Goal: Task Accomplishment & Management: Manage account settings

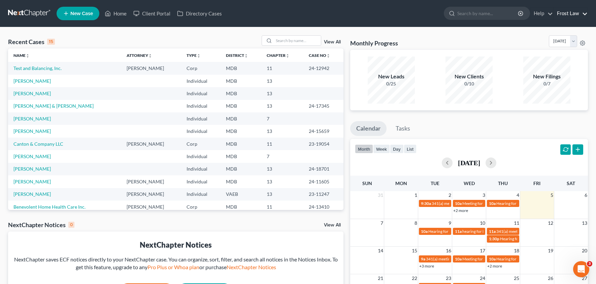
click at [583, 15] on link "Frost Law" at bounding box center [571, 13] width 34 height 12
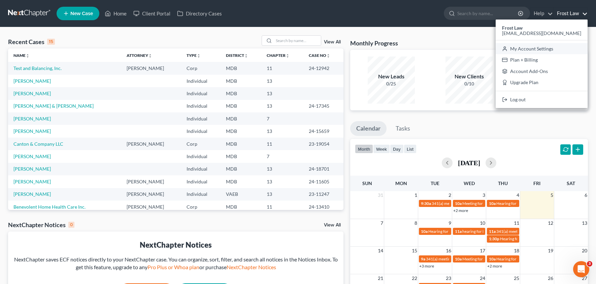
click at [549, 51] on link "My Account Settings" at bounding box center [542, 48] width 92 height 11
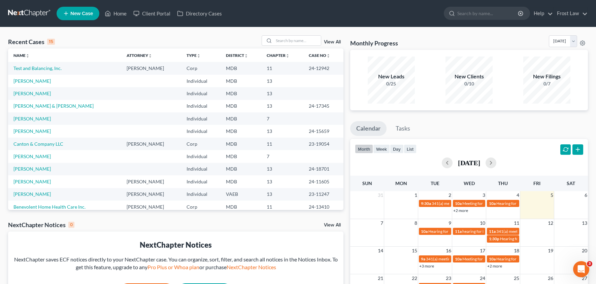
select select "24"
select select "21"
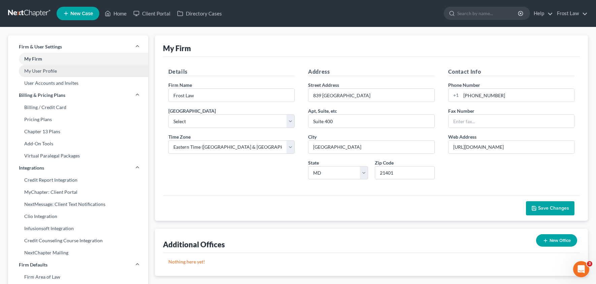
click at [57, 74] on link "My User Profile" at bounding box center [78, 71] width 140 height 12
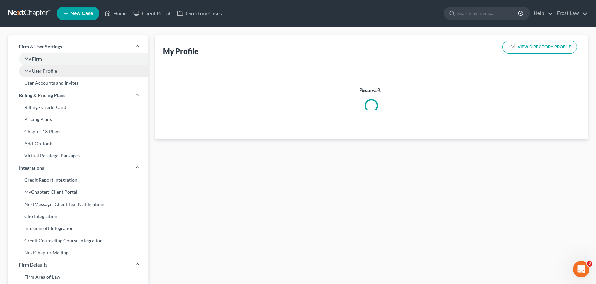
select select "21"
select select "38"
select select "attorney"
select select "0"
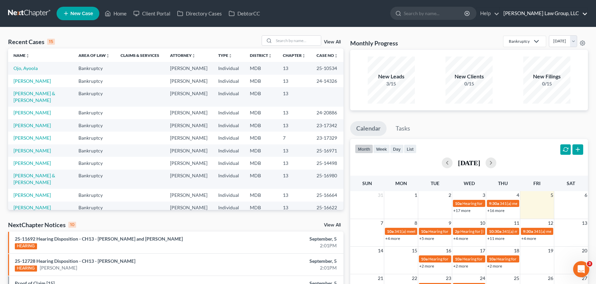
click at [563, 15] on link "[PERSON_NAME] Law Group, LLC" at bounding box center [544, 13] width 88 height 12
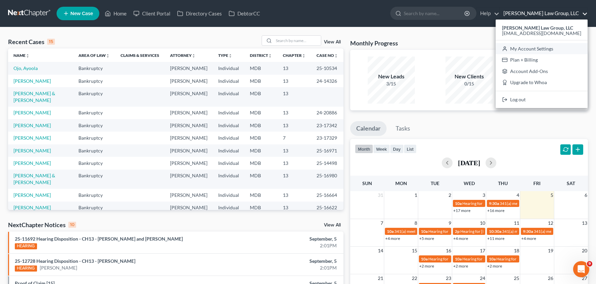
click at [549, 51] on link "My Account Settings" at bounding box center [542, 48] width 92 height 11
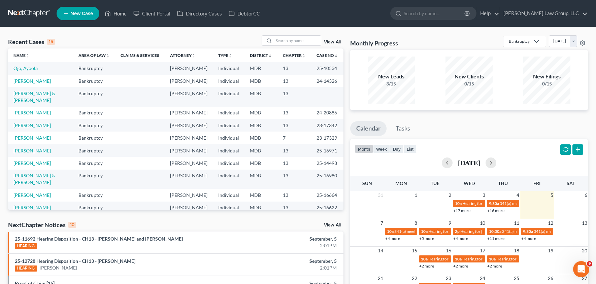
select select "24"
select select "21"
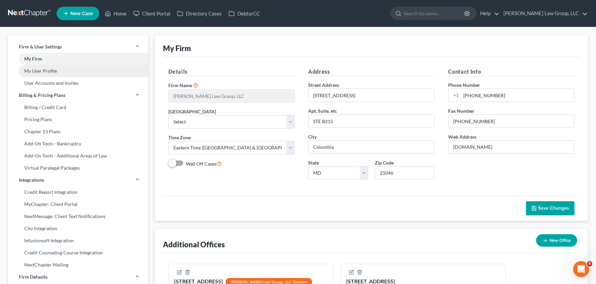
click at [42, 71] on link "My User Profile" at bounding box center [78, 71] width 140 height 12
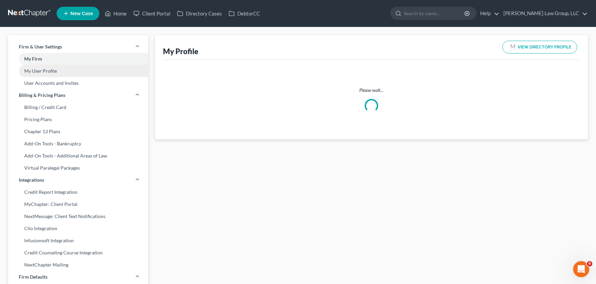
select select "21"
select select "38"
select select "attorney"
select select "0"
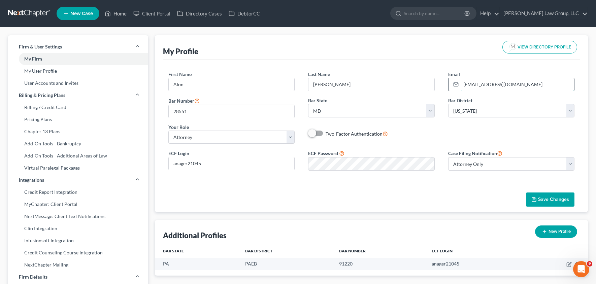
click at [497, 85] on input "[EMAIL_ADDRESS][DOMAIN_NAME]" at bounding box center [518, 84] width 114 height 13
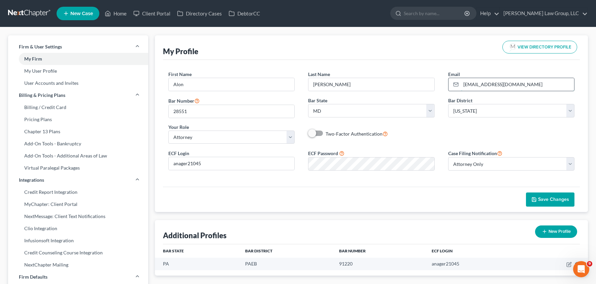
paste input ".nager@frosttax"
type input "alon.nager@frosttaxlaw.com"
click at [557, 199] on span "Save Changes" at bounding box center [553, 200] width 31 height 6
